Goal: Navigation & Orientation: Find specific page/section

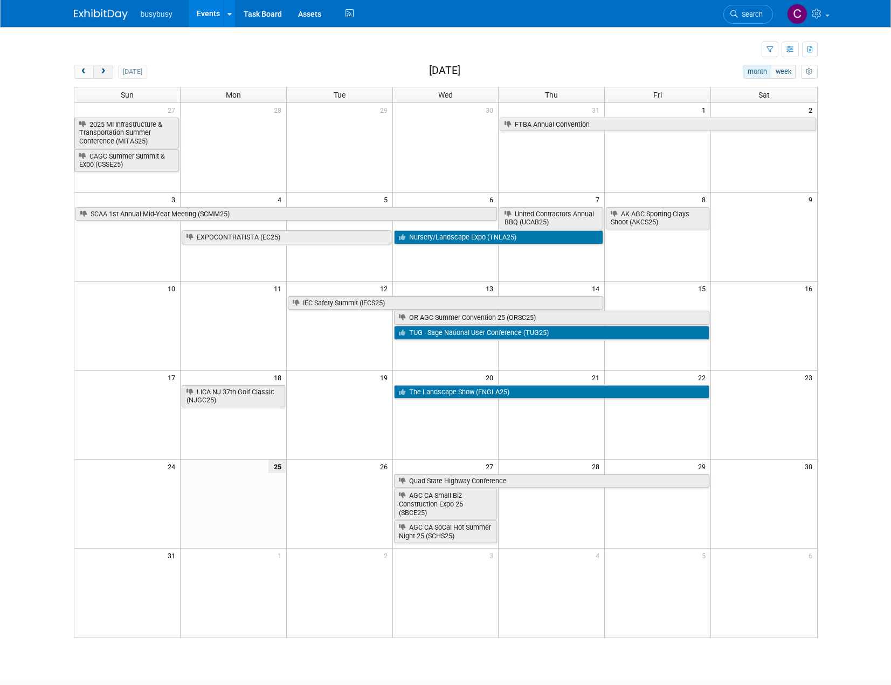
click at [110, 72] on button "next" at bounding box center [103, 72] width 20 height 14
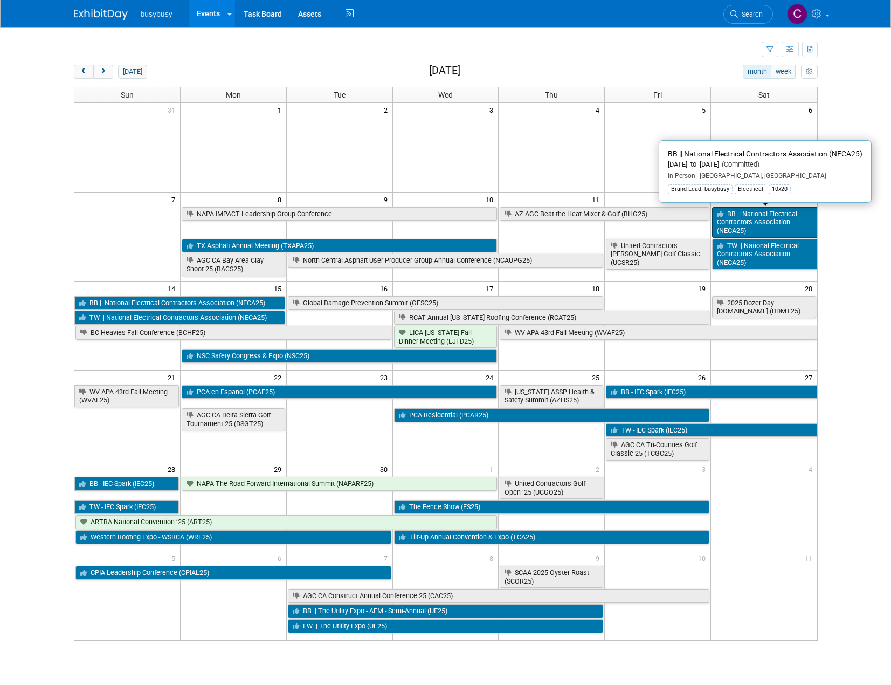
click at [780, 226] on link "BB || National Electrical Contractors Association (NECA25)" at bounding box center [764, 222] width 105 height 31
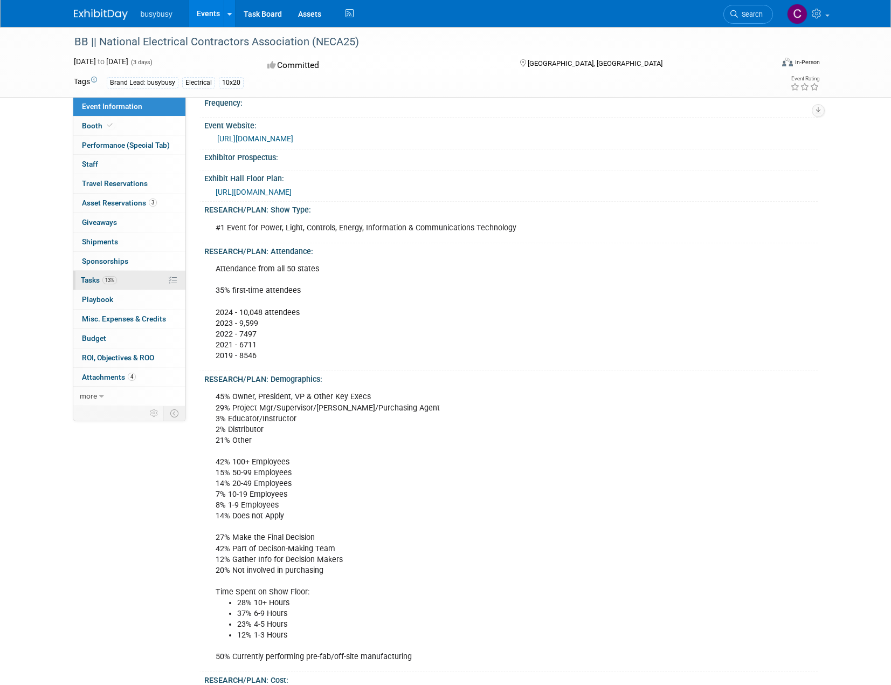
scroll to position [498, 0]
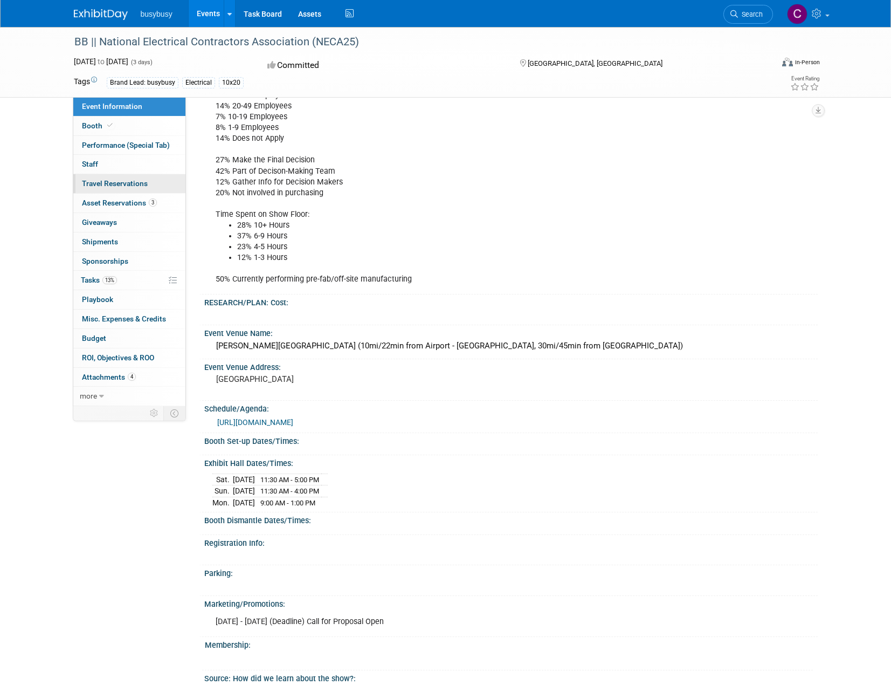
click at [130, 183] on span "Travel Reservations 0" at bounding box center [115, 183] width 66 height 9
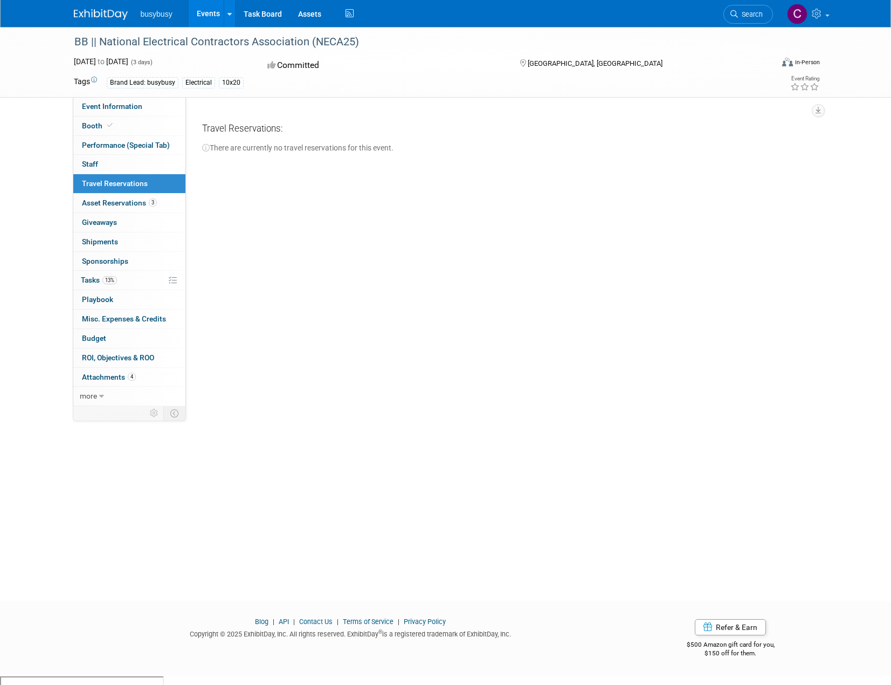
click at [135, 190] on link "0 Travel Reservations 0" at bounding box center [129, 183] width 112 height 19
click at [134, 201] on span "Asset Reservations 3" at bounding box center [119, 202] width 75 height 9
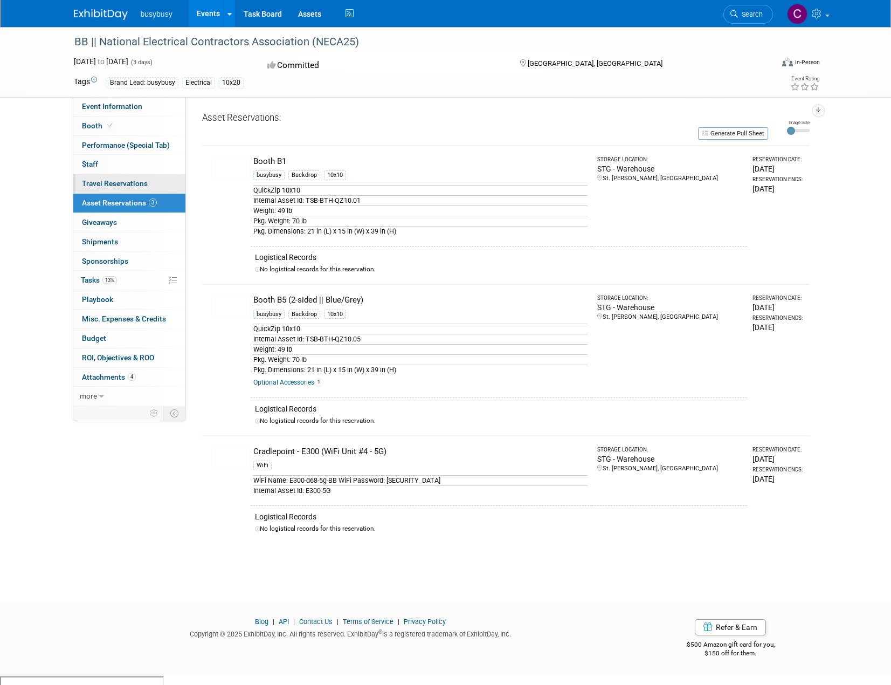
click at [130, 181] on span "Travel Reservations 0" at bounding box center [115, 183] width 66 height 9
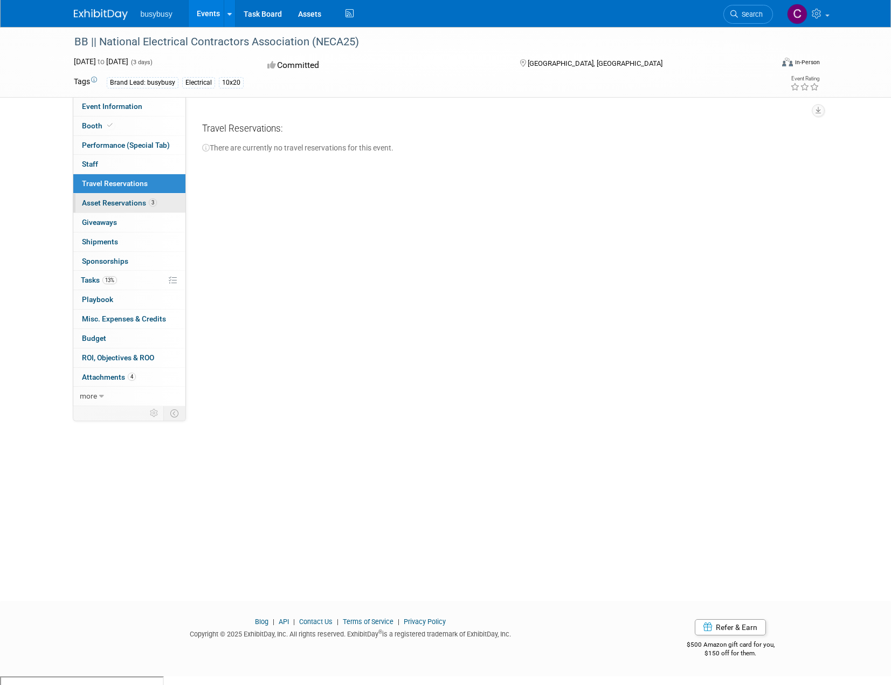
click at [142, 202] on span "Asset Reservations 3" at bounding box center [119, 202] width 75 height 9
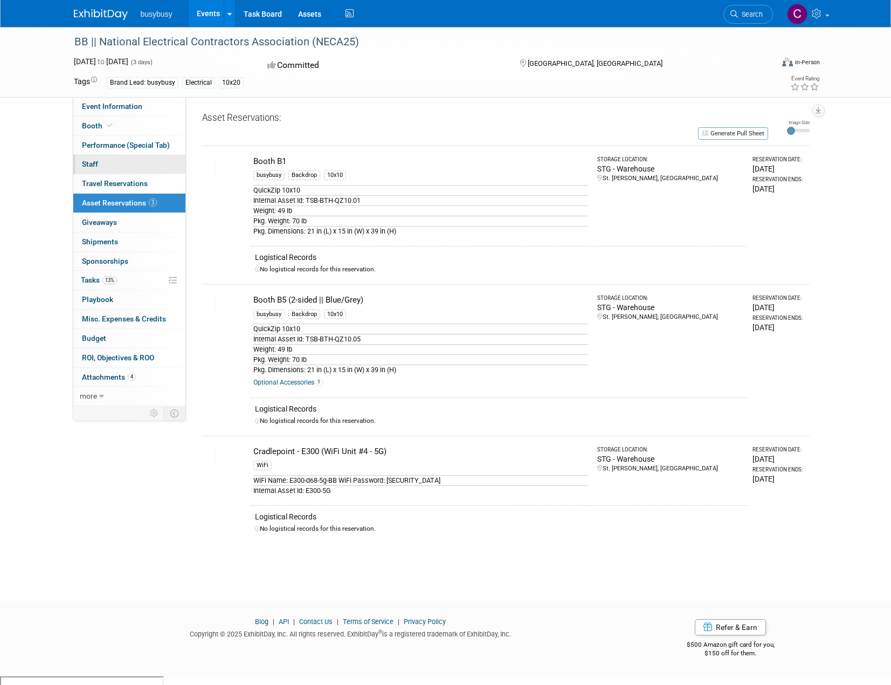
click at [128, 168] on link "0 Staff 0" at bounding box center [129, 164] width 112 height 19
